Goal: Task Accomplishment & Management: Complete application form

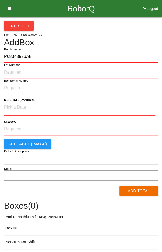
type input "P68343526AB"
click at [10, 65] on label "Lot Number" at bounding box center [12, 65] width 16 height 5
click at [10, 67] on input "Lot Number" at bounding box center [81, 73] width 154 height 12
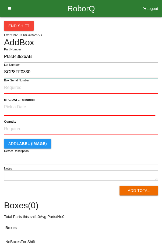
type input "SGP8FF0330"
click at [10, 81] on label "Box Serial Number" at bounding box center [16, 80] width 25 height 5
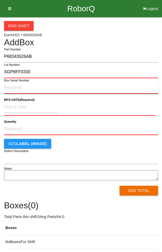
click at [10, 82] on input "Box Serial Number" at bounding box center [81, 88] width 154 height 12
type input "SGP8FF0330"
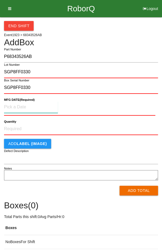
click at [12, 105] on input at bounding box center [31, 107] width 54 height 12
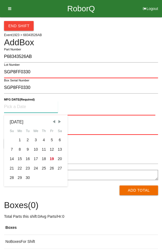
click at [28, 159] on div "16" at bounding box center [28, 158] width 8 height 9
type input "[DATE]"
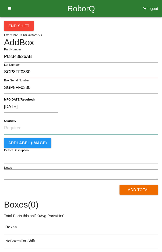
click at [77, 127] on input "Quantity" at bounding box center [81, 128] width 154 height 12
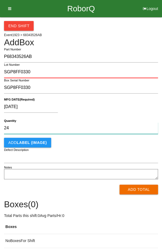
type input "24"
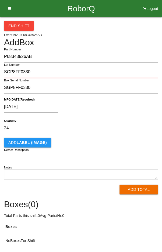
click at [111, 99] on div "[DATE] MFG DATE (Required)" at bounding box center [81, 107] width 154 height 21
click at [139, 191] on button "Add Total" at bounding box center [139, 190] width 39 height 10
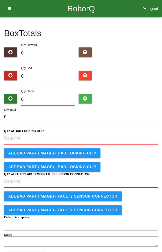
click at [51, 98] on input "0" at bounding box center [48, 100] width 54 height 12
type input "2"
type input "24"
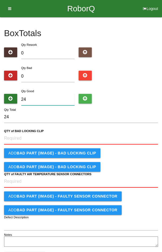
type input "24"
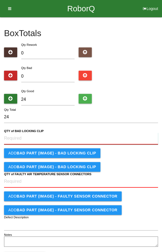
click at [59, 137] on CLIP "QTY of BAD LOCKING CLIP" at bounding box center [81, 139] width 154 height 12
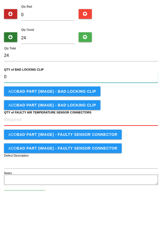
type CLIP "0"
click at [67, 175] on b "QTY of FAULTY AIR TEMPERATURE SENSOR CONNECTORS" at bounding box center [48, 174] width 88 height 4
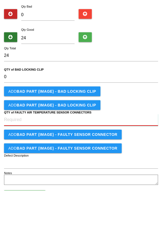
click at [67, 176] on CONNECTORS "QTY of FAULTY AIR TEMPERATURE SENSOR CONNECTORS" at bounding box center [81, 182] width 154 height 12
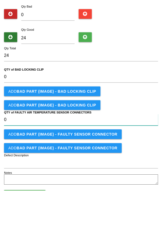
type CONNECTORS "0"
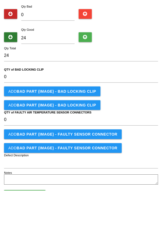
click at [127, 157] on div "Add BAD PART (IMAGE) - BAD LOCKING CLIP" at bounding box center [81, 153] width 154 height 10
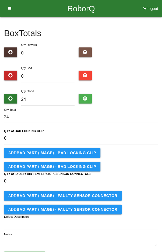
scroll to position [22, 0]
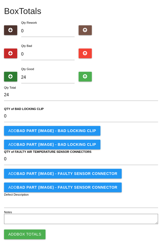
click at [18, 234] on button "Add Box Totals" at bounding box center [25, 235] width 42 height 10
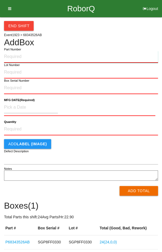
click at [47, 55] on input "Part Number" at bounding box center [81, 57] width 154 height 12
type input "P68343526AB"
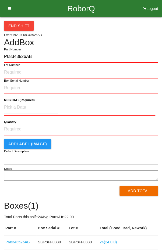
click at [13, 66] on label "Lot Number" at bounding box center [12, 65] width 16 height 5
click at [13, 67] on input "Lot Number" at bounding box center [81, 73] width 154 height 12
type input "SGP8EF03M6"
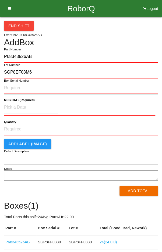
click at [12, 86] on input "Box Serial Number" at bounding box center [81, 88] width 154 height 12
type input "SGP8EF03M6"
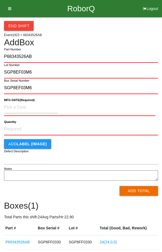
click at [14, 101] on label "MFG DATE (Required)" at bounding box center [19, 100] width 31 height 5
click at [19, 109] on input at bounding box center [31, 108] width 54 height 12
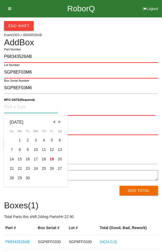
click at [19, 159] on div "15" at bounding box center [20, 159] width 8 height 9
type input "[DATE]"
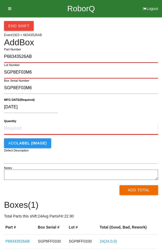
click at [18, 127] on input "Quantity" at bounding box center [81, 129] width 154 height 12
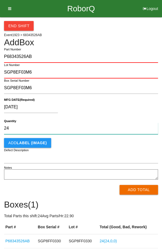
type input "24"
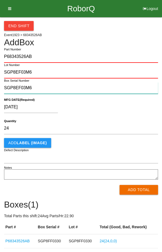
click at [128, 93] on input "SGP8EF03M6" at bounding box center [81, 88] width 154 height 12
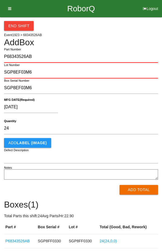
click at [135, 107] on div "[DATE]" at bounding box center [80, 108] width 152 height 14
click at [144, 188] on button "Add Total" at bounding box center [139, 190] width 39 height 10
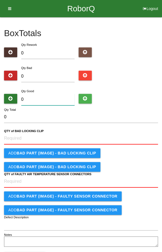
click at [49, 101] on input "0" at bounding box center [48, 100] width 54 height 12
type input "2"
type input "24"
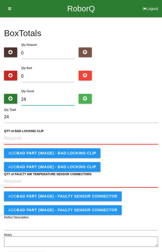
type input "24"
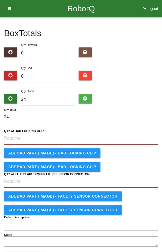
click at [106, 137] on CLIP "QTY of BAD LOCKING CLIP" at bounding box center [81, 139] width 154 height 12
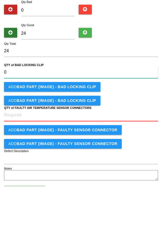
type CLIP "0"
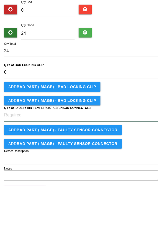
click at [64, 179] on CONNECTORS "QTY of FAULTY AIR TEMPERATURE SENSOR CONNECTORS" at bounding box center [81, 182] width 154 height 12
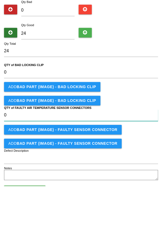
type CONNECTORS "0"
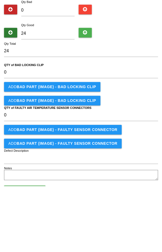
click at [132, 158] on form "24 Qty Total 0 QTY of BAD LOCKING CLIP Add BAD PART (IMAGE) - BAD LOCKING CLIP …" at bounding box center [81, 179] width 154 height 137
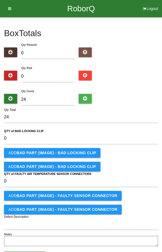
scroll to position [22, 0]
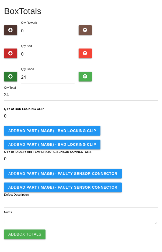
click at [21, 234] on button "Add Box Totals" at bounding box center [25, 235] width 42 height 10
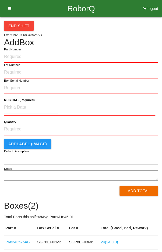
click at [47, 56] on input "Part Number" at bounding box center [81, 57] width 154 height 12
type input "P68343526AB"
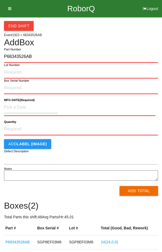
click at [11, 66] on label "Lot Number" at bounding box center [12, 65] width 16 height 5
click at [11, 67] on input "Lot Number" at bounding box center [81, 73] width 154 height 12
type input "SGP8FF0336"
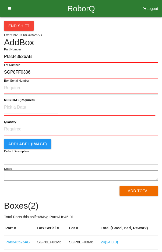
click at [13, 86] on input "Box Serial Number" at bounding box center [81, 88] width 154 height 12
type input "SGP8FF0336"
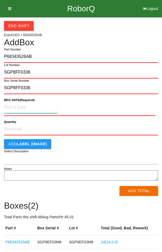
click at [20, 107] on input at bounding box center [31, 108] width 54 height 12
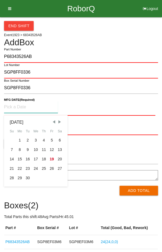
click at [26, 159] on div "16" at bounding box center [28, 159] width 8 height 9
type input "[DATE]"
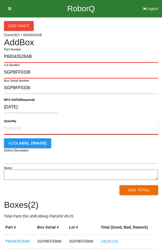
click at [92, 127] on input "Quantity" at bounding box center [81, 129] width 154 height 12
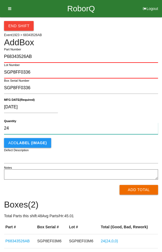
type input "24"
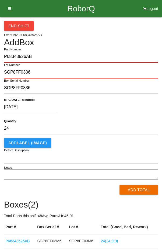
click at [114, 103] on div "[DATE]" at bounding box center [80, 108] width 152 height 14
click at [142, 193] on button "Add Total" at bounding box center [139, 190] width 39 height 10
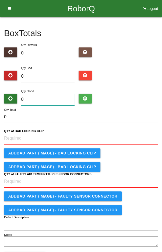
click at [50, 98] on input "0" at bounding box center [48, 100] width 54 height 12
type input "2"
type input "24"
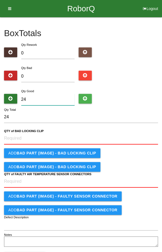
type input "24"
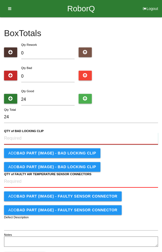
click at [89, 137] on CLIP "QTY of BAD LOCKING CLIP" at bounding box center [81, 139] width 154 height 12
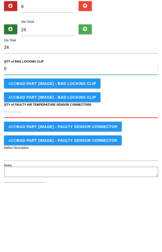
type CLIP "0"
click at [70, 182] on CONNECTORS "QTY of FAULTY AIR TEMPERATURE SENSOR CONNECTORS" at bounding box center [81, 182] width 154 height 12
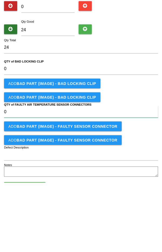
type CONNECTORS "0"
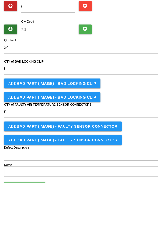
click at [139, 162] on div "Add BAD PART (IMAGE) - BAD LOCKING CLIP" at bounding box center [81, 167] width 154 height 10
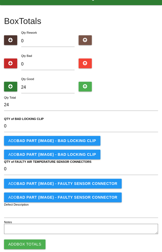
scroll to position [22, 0]
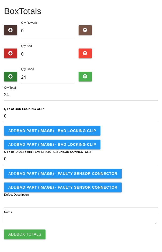
click at [21, 232] on button "Add Box Totals" at bounding box center [25, 235] width 42 height 10
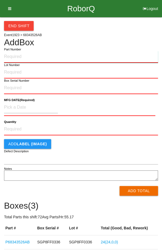
click at [49, 57] on input "Part Number" at bounding box center [81, 57] width 154 height 12
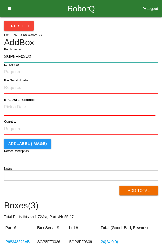
click at [41, 58] on input "SGP8FF03U2" at bounding box center [81, 57] width 154 height 12
type input "S"
type input "P6834352AB6"
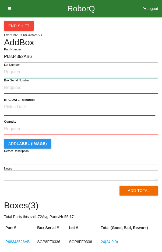
click at [12, 70] on input "Lot Number" at bounding box center [81, 72] width 154 height 12
type input "SGP8FF032U"
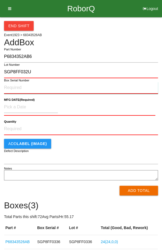
click at [13, 89] on input "Box Serial Number" at bounding box center [81, 88] width 154 height 12
click at [40, 86] on input "P68343526AB" at bounding box center [81, 88] width 154 height 12
type input "P"
type input "SGP8FF032U"
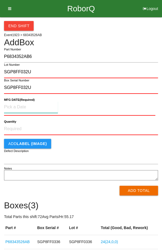
click at [21, 107] on input at bounding box center [31, 107] width 54 height 12
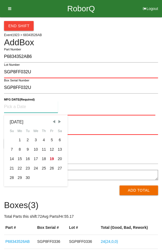
click at [27, 159] on div "16" at bounding box center [28, 158] width 8 height 9
type input "[DATE]"
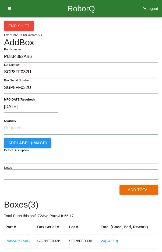
click at [94, 126] on input "Quantity" at bounding box center [81, 128] width 154 height 12
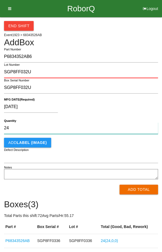
type input "24"
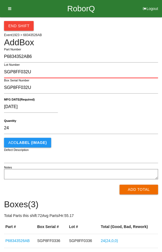
click at [117, 97] on form "P6834352AB6 Part Number SGP8FF032U Lot Number SGP8FF032U Box Serial Number [DAT…" at bounding box center [81, 123] width 154 height 144
click at [139, 188] on button "Add Total" at bounding box center [139, 190] width 39 height 10
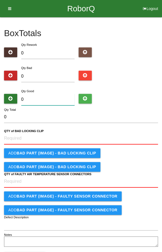
click at [50, 98] on input "0" at bounding box center [48, 100] width 54 height 12
type input "2"
type input "24"
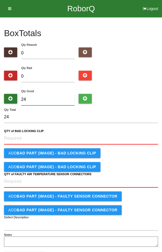
type input "24"
click at [138, 79] on div "Qty Bad 0" at bounding box center [81, 74] width 154 height 19
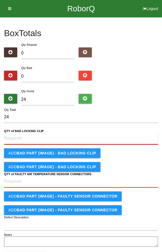
click at [85, 137] on CLIP "QTY of BAD LOCKING CLIP" at bounding box center [81, 139] width 154 height 12
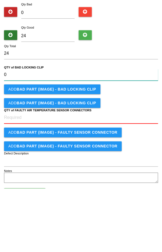
type CLIP "0"
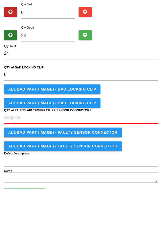
click at [91, 179] on CONNECTORS "QTY of FAULTY AIR TEMPERATURE SENSOR CONNECTORS" at bounding box center [81, 182] width 154 height 12
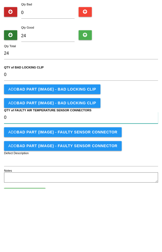
type CONNECTORS "0"
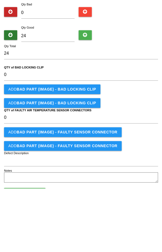
click at [135, 159] on form "24 Qty Total 0 QTY of BAD LOCKING CLIP Add BAD PART (IMAGE) - BAD LOCKING CLIP …" at bounding box center [81, 179] width 154 height 137
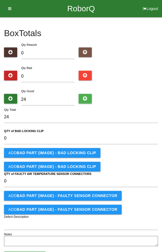
scroll to position [22, 0]
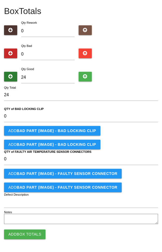
click at [26, 233] on button "Add Box Totals" at bounding box center [25, 235] width 42 height 10
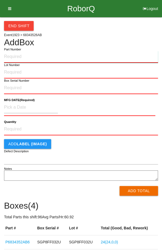
click at [50, 56] on input "Part Number" at bounding box center [81, 57] width 154 height 12
click at [114, 56] on input "Part Number" at bounding box center [81, 57] width 154 height 12
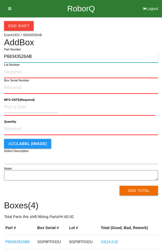
type input "P68343526AB"
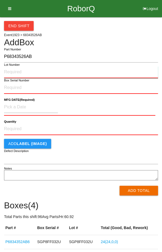
click at [55, 66] on input "Lot Number" at bounding box center [81, 72] width 154 height 12
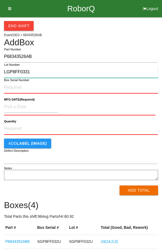
type input "LGP8FF0331"
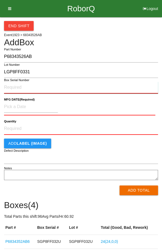
click at [89, 84] on input "Box Serial Number" at bounding box center [81, 88] width 154 height 12
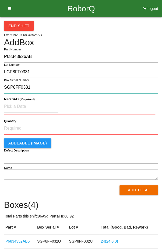
type input "SGP8FF0331"
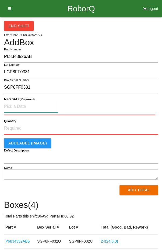
click at [40, 108] on input at bounding box center [31, 107] width 54 height 12
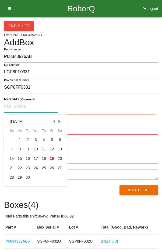
click at [28, 159] on div "16" at bounding box center [28, 158] width 8 height 9
type input "[DATE]"
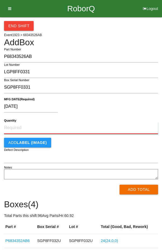
click at [80, 129] on input "Quantity" at bounding box center [81, 128] width 154 height 12
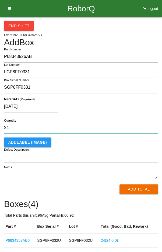
type input "24"
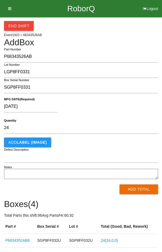
click at [117, 104] on div "[DATE]" at bounding box center [80, 108] width 152 height 14
click at [137, 192] on button "Add Total" at bounding box center [139, 190] width 39 height 10
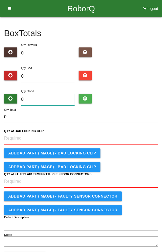
click at [53, 98] on input "0" at bounding box center [48, 100] width 54 height 12
type input "2"
type input "24"
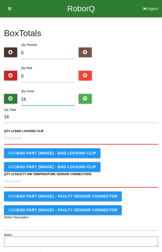
type input "24"
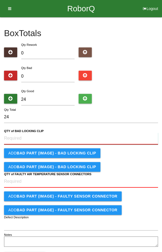
click at [93, 137] on CLIP "QTY of BAD LOCKING CLIP" at bounding box center [81, 139] width 154 height 12
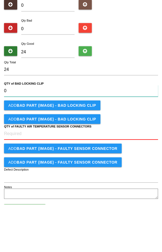
type CLIP "0"
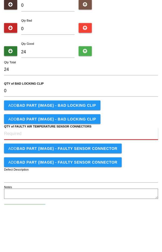
click at [80, 180] on CONNECTORS "QTY of FAULTY AIR TEMPERATURE SENSOR CONNECTORS" at bounding box center [81, 182] width 154 height 12
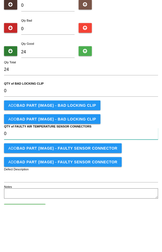
type CONNECTORS "0"
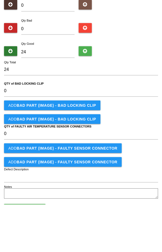
click at [127, 165] on div "Add BAD PART (IMAGE) - BAD LOCKING CLIP" at bounding box center [81, 167] width 154 height 10
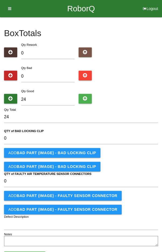
scroll to position [22, 0]
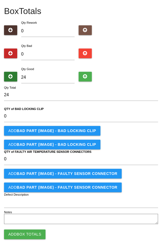
click at [22, 233] on button "Add Box Totals" at bounding box center [25, 235] width 42 height 10
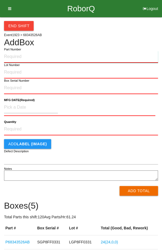
click at [49, 51] on input "Part Number" at bounding box center [81, 57] width 154 height 12
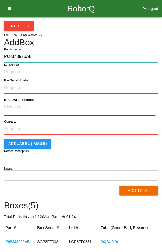
type input "P68343526AB"
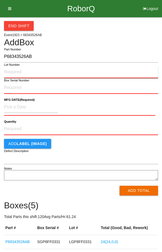
click at [48, 74] on input "Lot Number" at bounding box center [81, 72] width 154 height 12
type input "SGP8FF032Z"
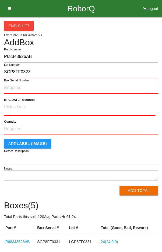
click at [21, 88] on input "Box Serial Number" at bounding box center [81, 88] width 154 height 12
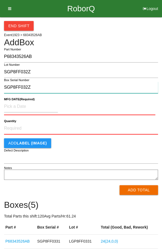
type input "SGP8FF032Z"
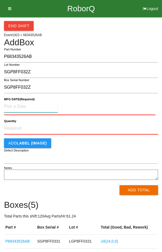
click at [23, 104] on input at bounding box center [31, 107] width 54 height 12
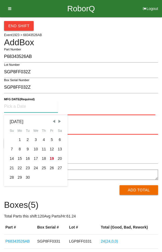
click at [27, 159] on div "16" at bounding box center [28, 158] width 8 height 9
type input "[DATE]"
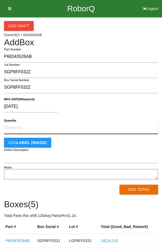
click at [83, 125] on input "Quantity" at bounding box center [81, 128] width 154 height 12
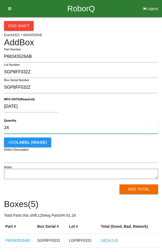
type input "24"
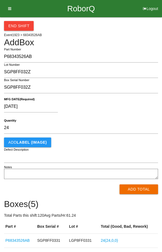
click at [127, 105] on div "[DATE]" at bounding box center [80, 108] width 152 height 14
click at [137, 186] on button "Add Total" at bounding box center [139, 190] width 39 height 10
